Goal: Information Seeking & Learning: Learn about a topic

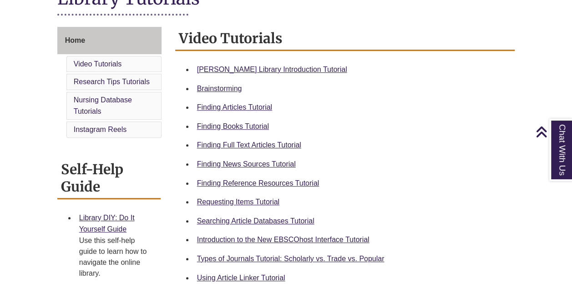
scroll to position [232, 0]
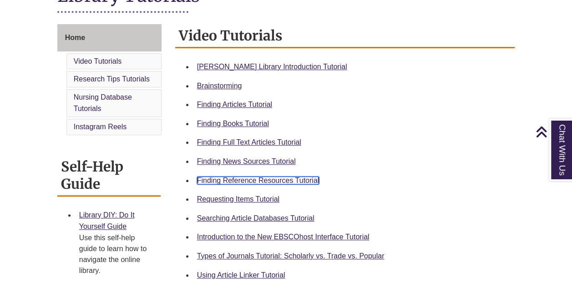
click at [256, 177] on link "Finding Reference Resources Tutorial" at bounding box center [258, 181] width 122 height 8
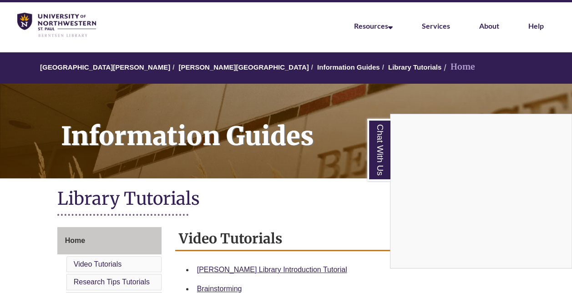
scroll to position [18, 0]
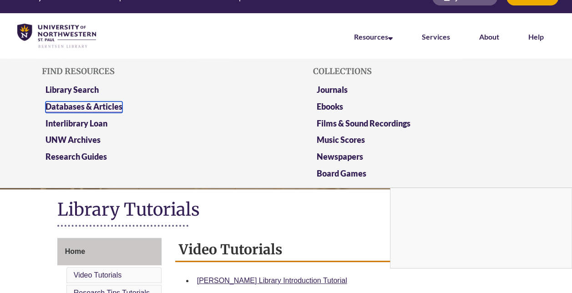
click at [82, 104] on link "Databases & Articles" at bounding box center [83, 106] width 77 height 11
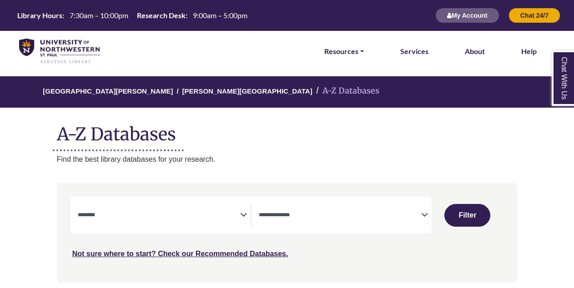
select select "Database Subject Filter"
select select "Database Types Filter"
select select "Database Subject Filter"
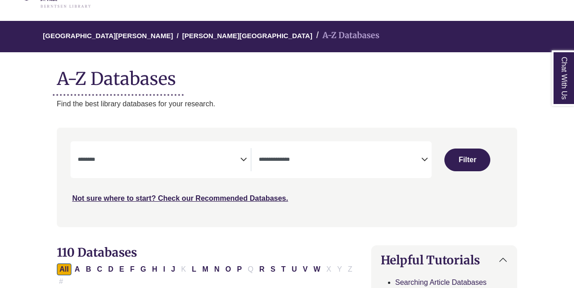
scroll to position [73, 0]
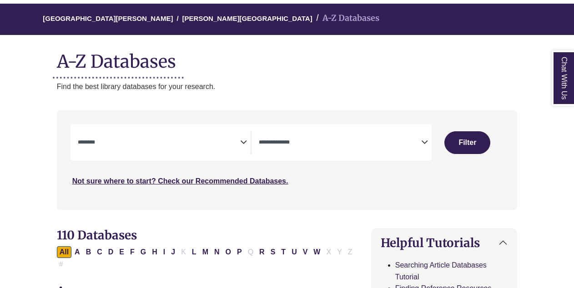
click at [426, 140] on icon "Search filters" at bounding box center [424, 141] width 7 height 14
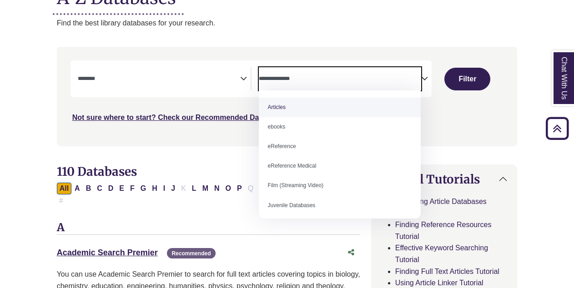
scroll to position [137, 0]
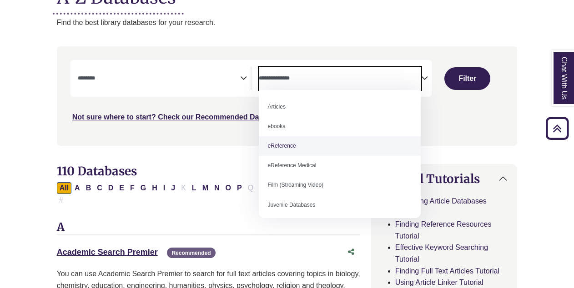
select select "*****"
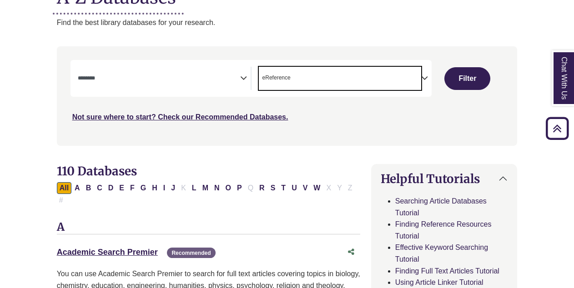
scroll to position [18, 0]
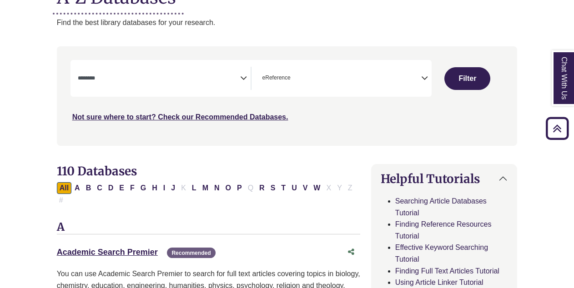
click at [242, 77] on icon "Search filters" at bounding box center [243, 77] width 7 height 14
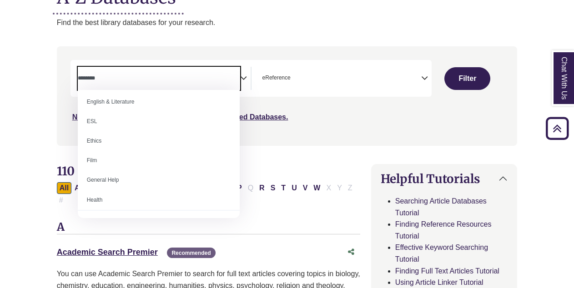
scroll to position [319, 0]
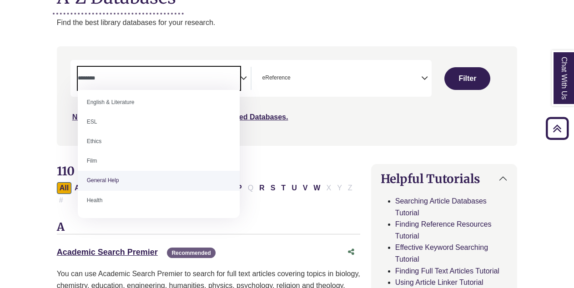
select select "*****"
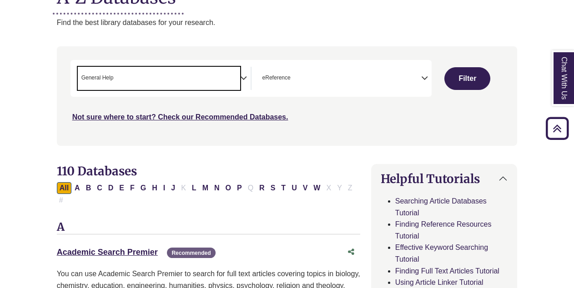
scroll to position [179, 0]
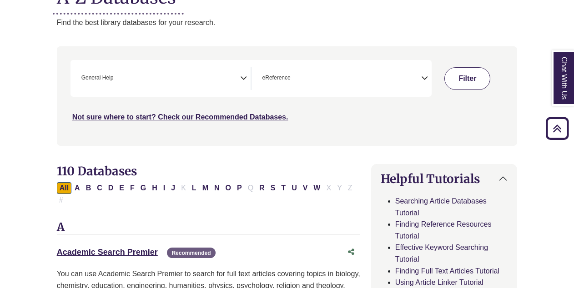
click at [472, 84] on button "Filter" at bounding box center [468, 78] width 46 height 23
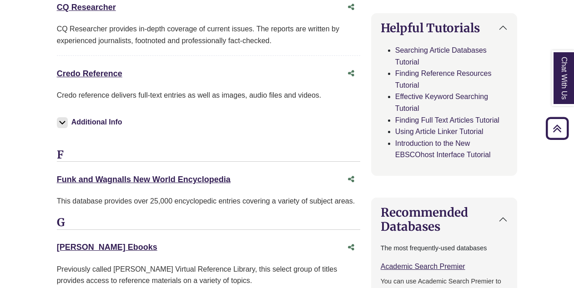
scroll to position [455, 0]
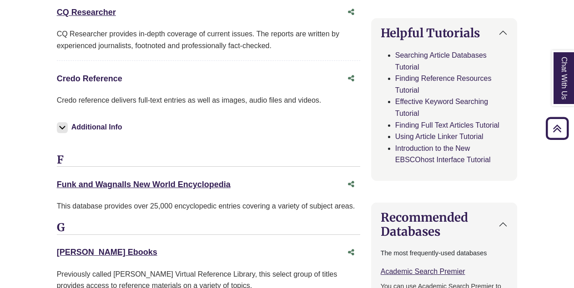
click at [112, 74] on link "Credo Reference This link opens in a new window" at bounding box center [90, 78] width 66 height 9
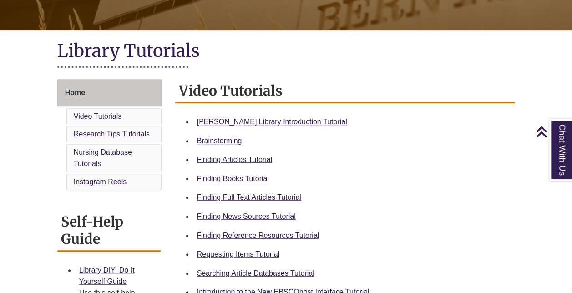
scroll to position [190, 0]
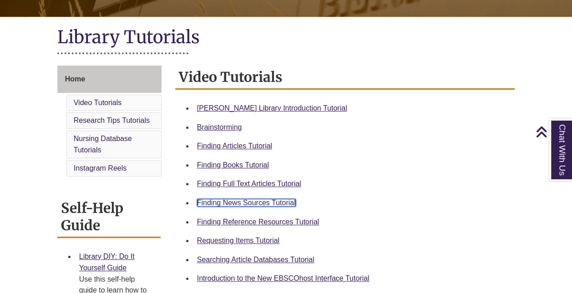
click at [271, 201] on link "Finding News Sources Tutorial" at bounding box center [246, 203] width 99 height 8
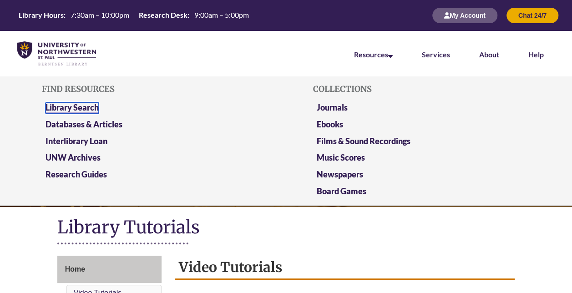
click at [76, 107] on link "Library Search" at bounding box center [71, 107] width 53 height 11
